Goal: Task Accomplishment & Management: Complete application form

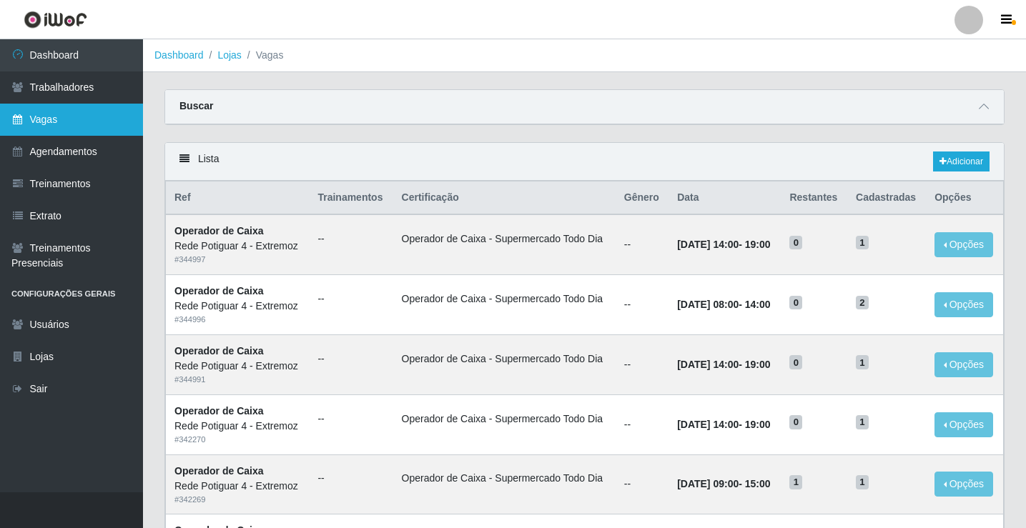
click at [97, 120] on link "Vagas" at bounding box center [71, 120] width 143 height 32
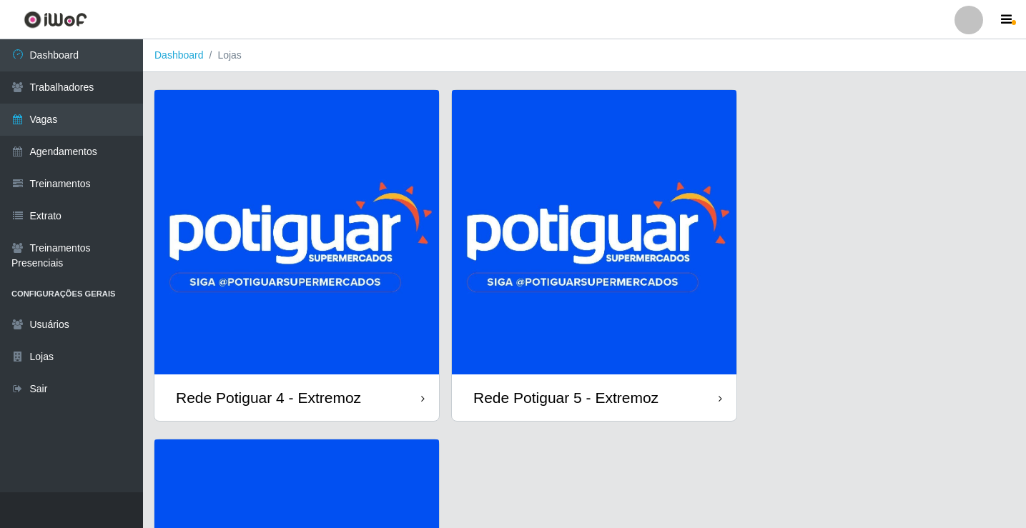
click at [311, 269] on img at bounding box center [296, 232] width 284 height 284
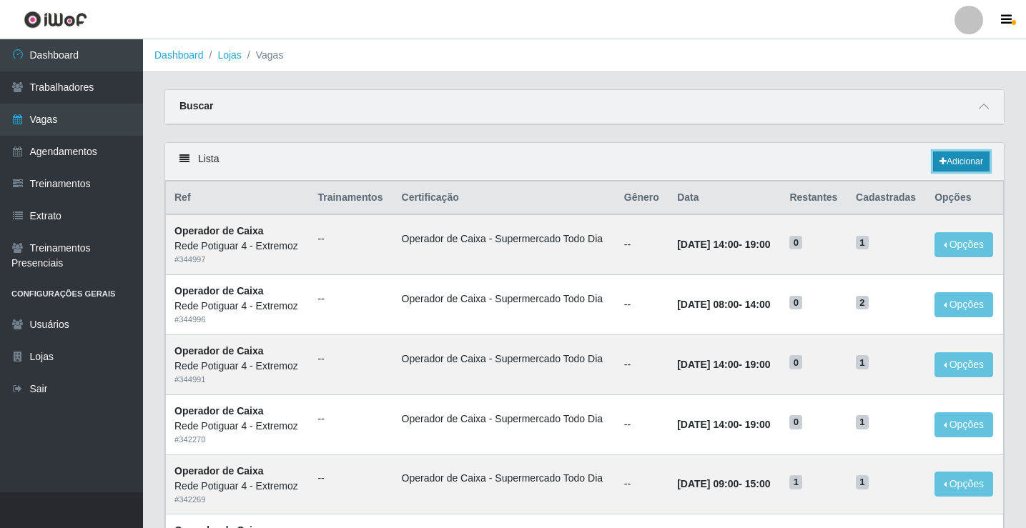
click at [957, 166] on link "Adicionar" at bounding box center [961, 162] width 56 height 20
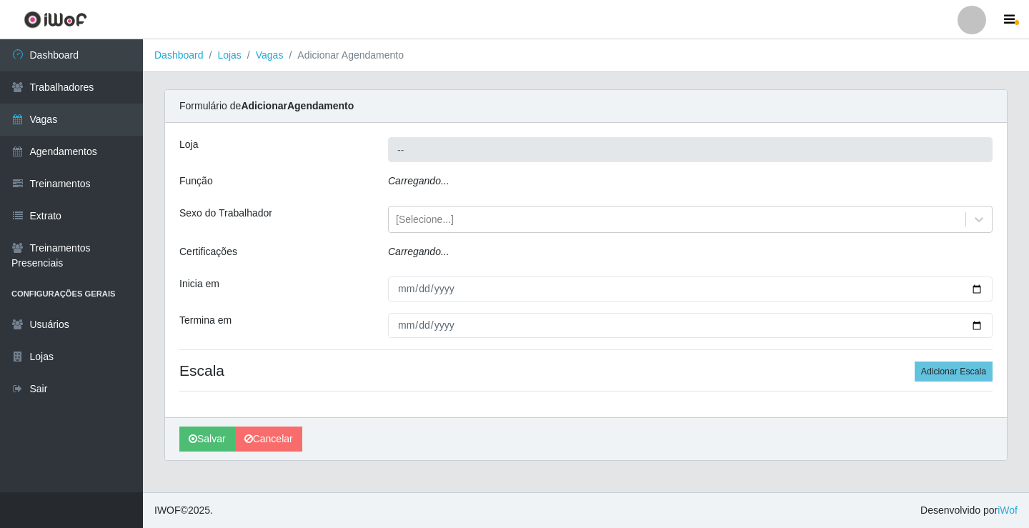
type input "Rede Potiguar 4 - Extremoz"
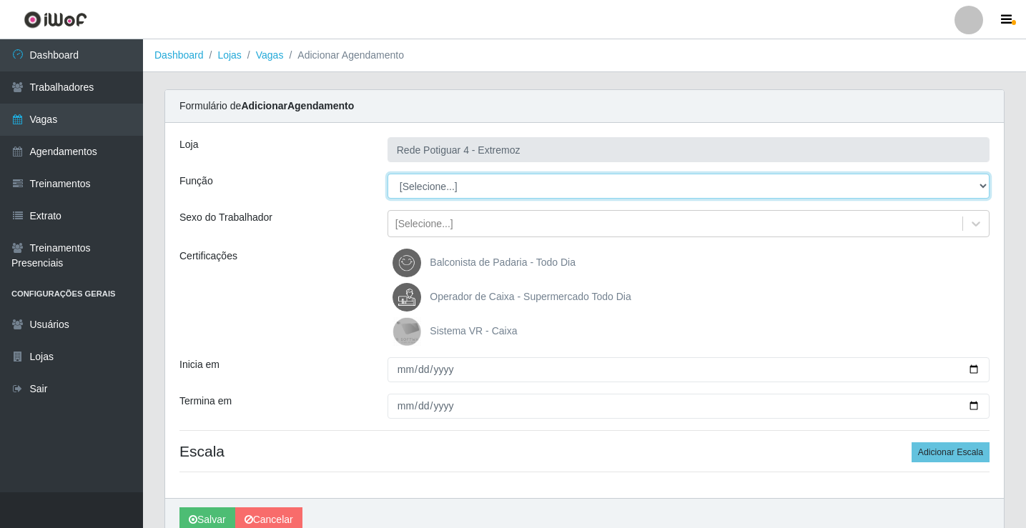
drag, startPoint x: 474, startPoint y: 196, endPoint x: 457, endPoint y: 187, distance: 19.2
click at [457, 187] on select "[Selecione...] ASG Auxiliar de Estacionamento Balconista Embalador Operador de …" at bounding box center [688, 186] width 602 height 25
select select "12"
click at [387, 174] on select "[Selecione...] ASG Auxiliar de Estacionamento Balconista Embalador Operador de …" at bounding box center [688, 186] width 602 height 25
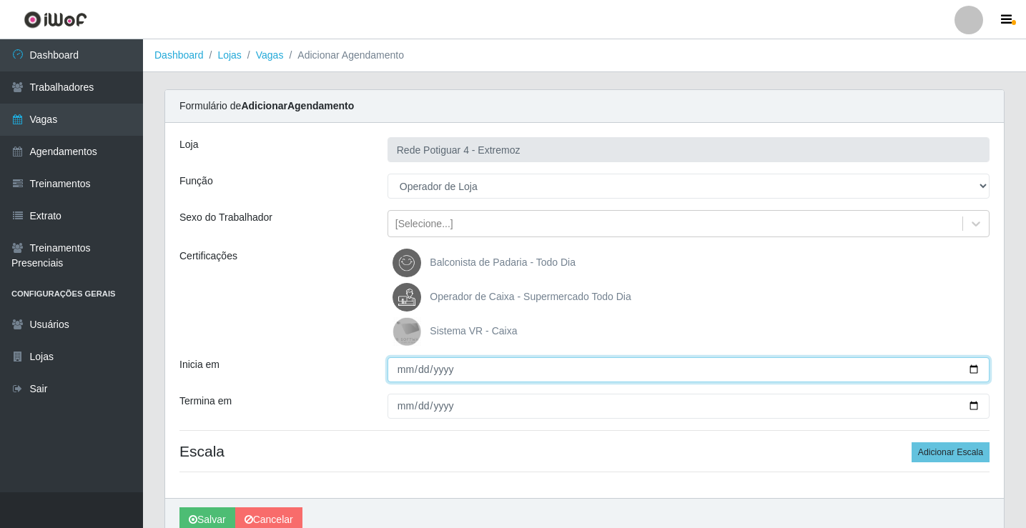
click at [405, 373] on input "Inicia em" at bounding box center [688, 369] width 602 height 25
type input "[DATE]"
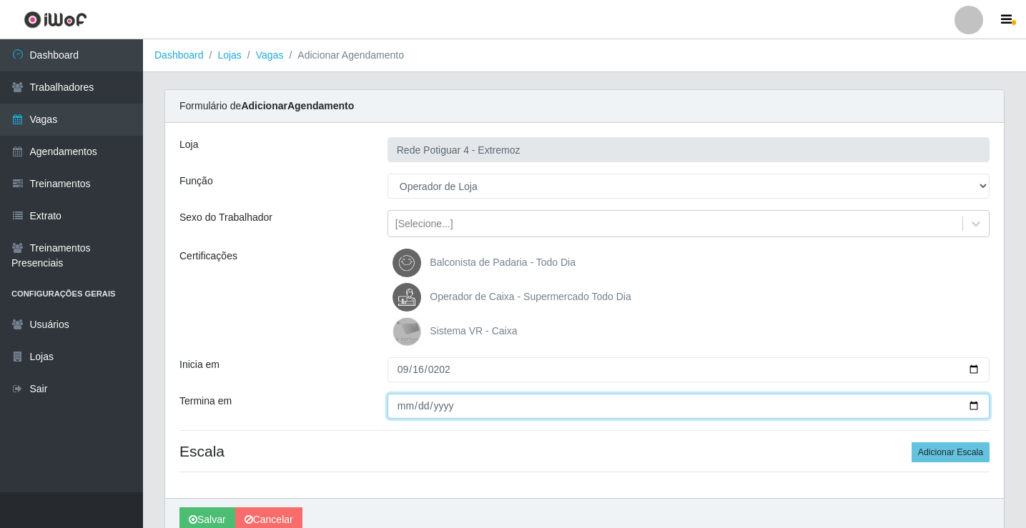
click at [395, 407] on input "Termina em" at bounding box center [688, 406] width 602 height 25
type input "[DATE]"
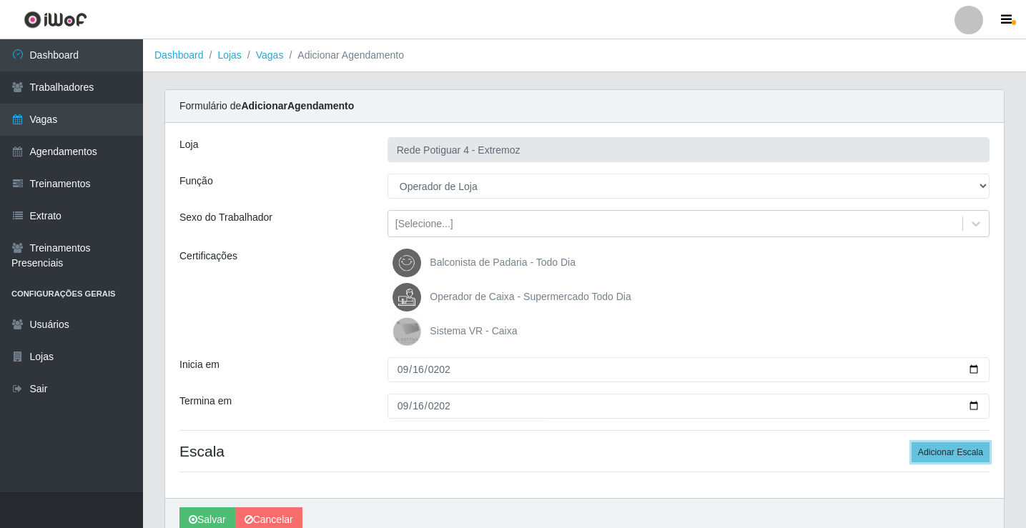
click at [911, 442] on button "Adicionar Escala" at bounding box center [950, 452] width 78 height 20
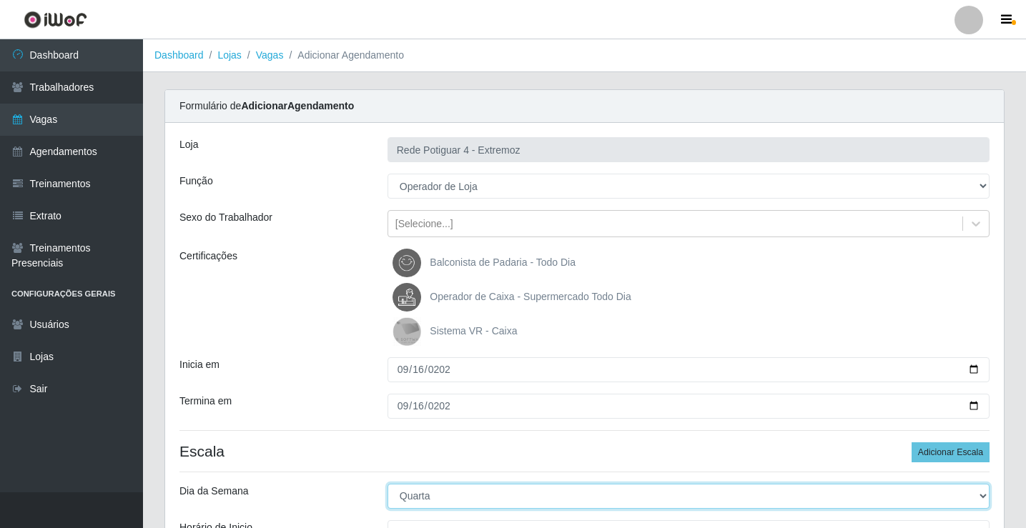
select select "2"
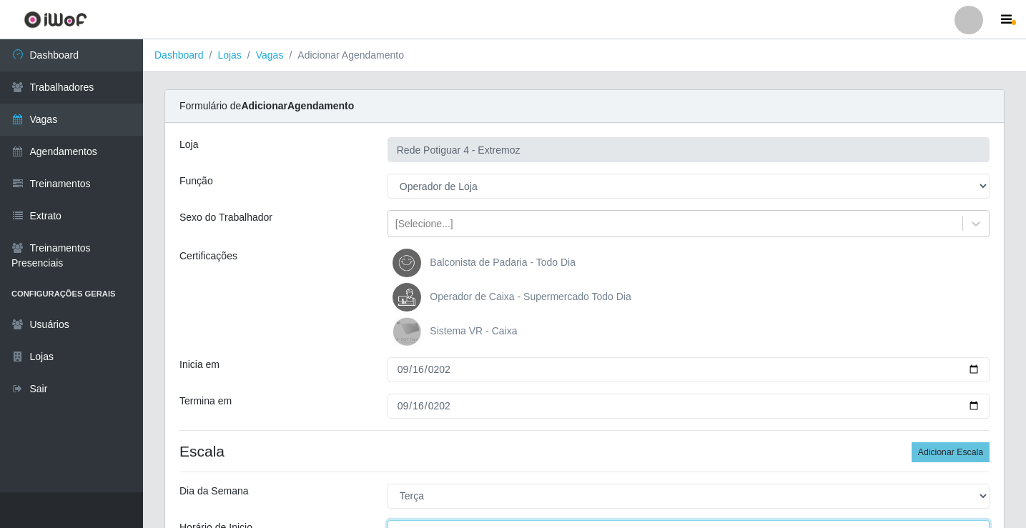
scroll to position [17, 0]
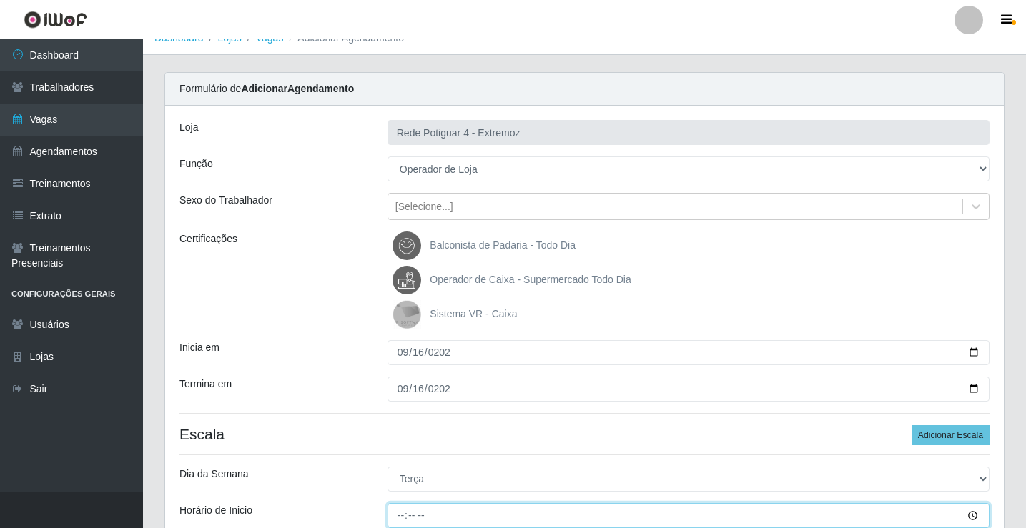
type input "09:00"
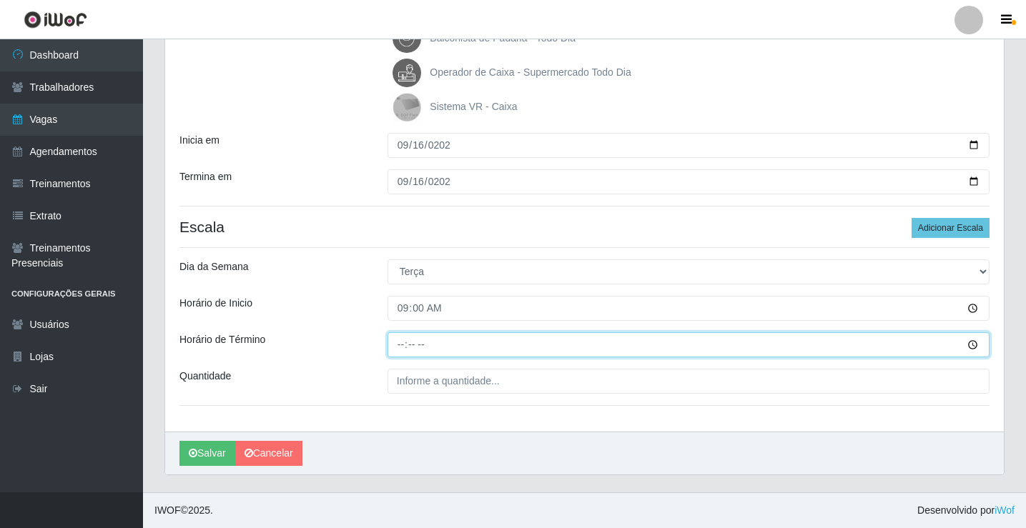
type input "15:00"
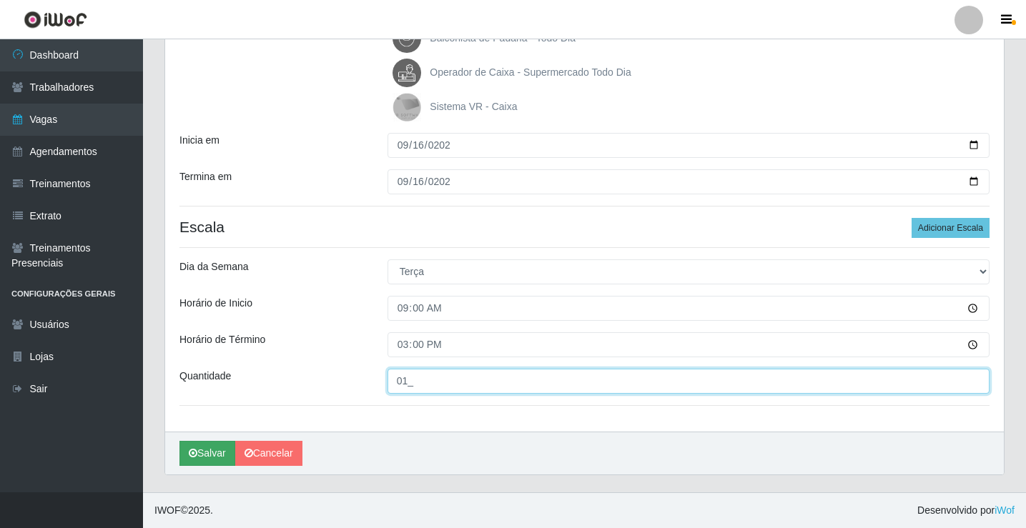
type input "01_"
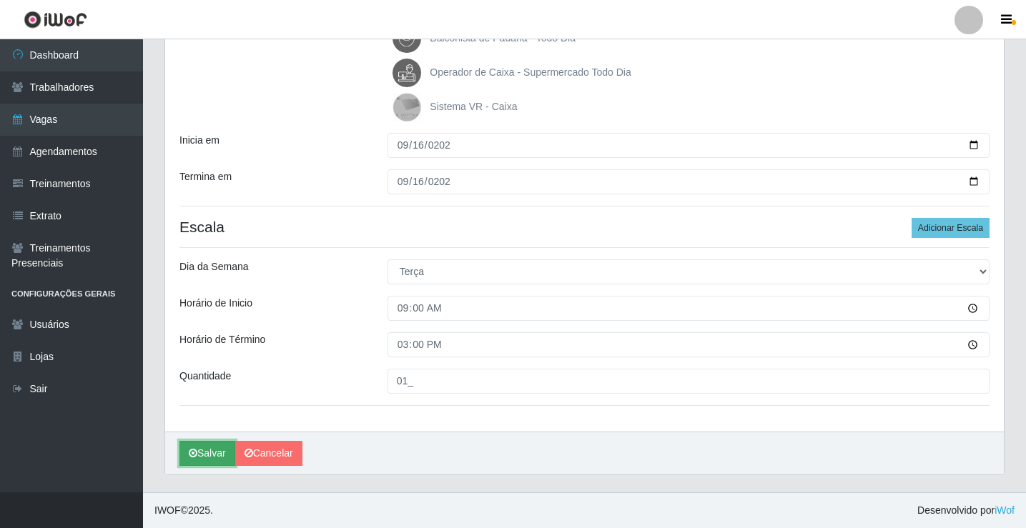
click at [211, 454] on button "Salvar" at bounding box center [207, 453] width 56 height 25
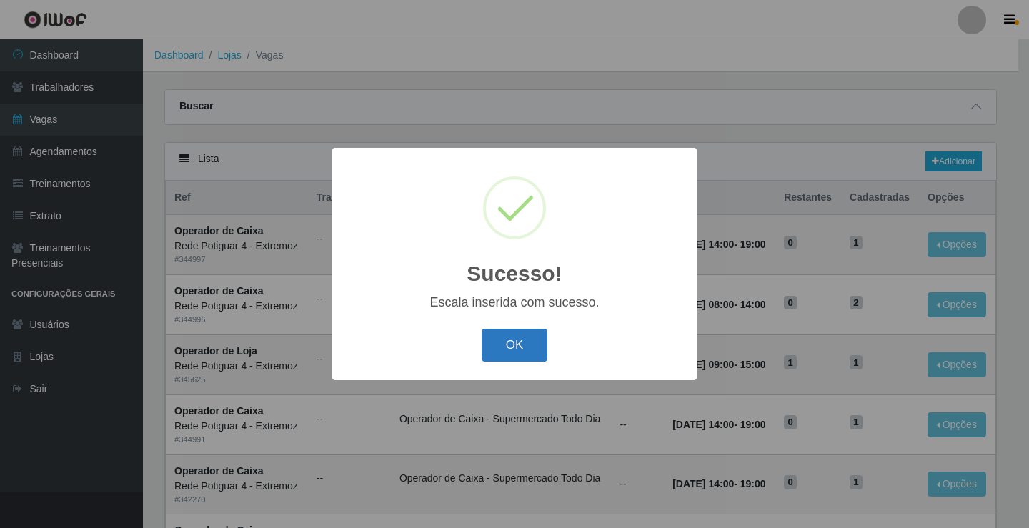
click at [496, 338] on button "OK" at bounding box center [515, 346] width 66 height 34
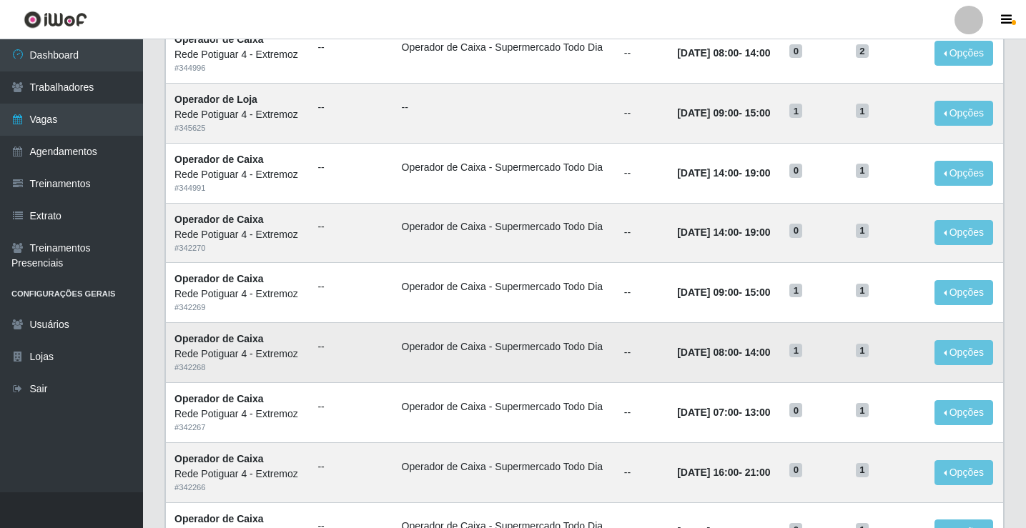
scroll to position [286, 0]
